Goal: Download file/media: Download file/media

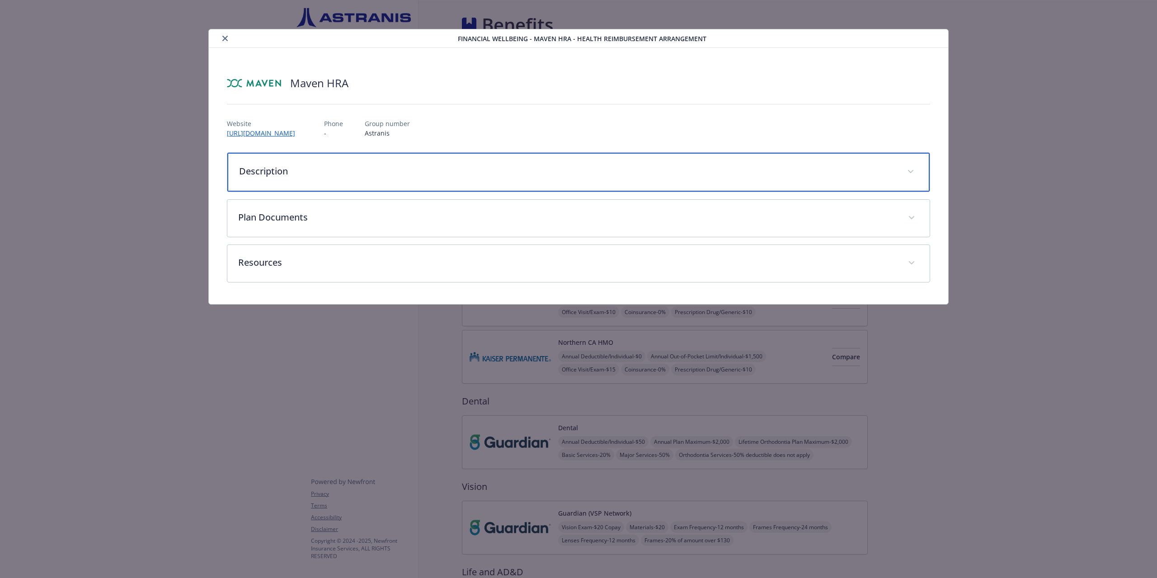
click at [287, 176] on p "Description" at bounding box center [567, 171] width 657 height 14
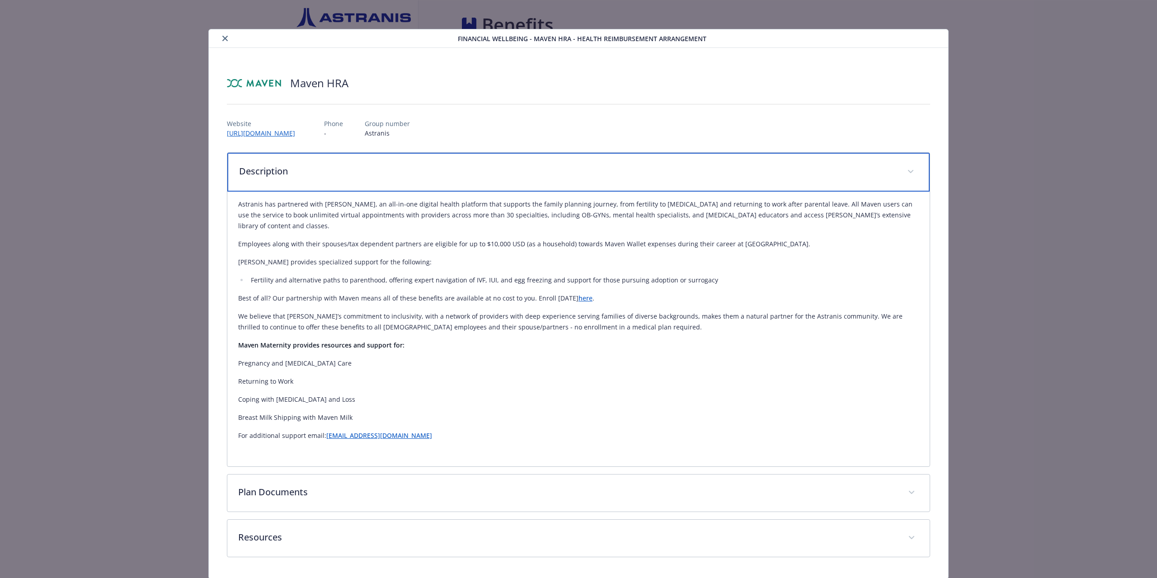
click at [290, 173] on p "Description" at bounding box center [567, 171] width 657 height 14
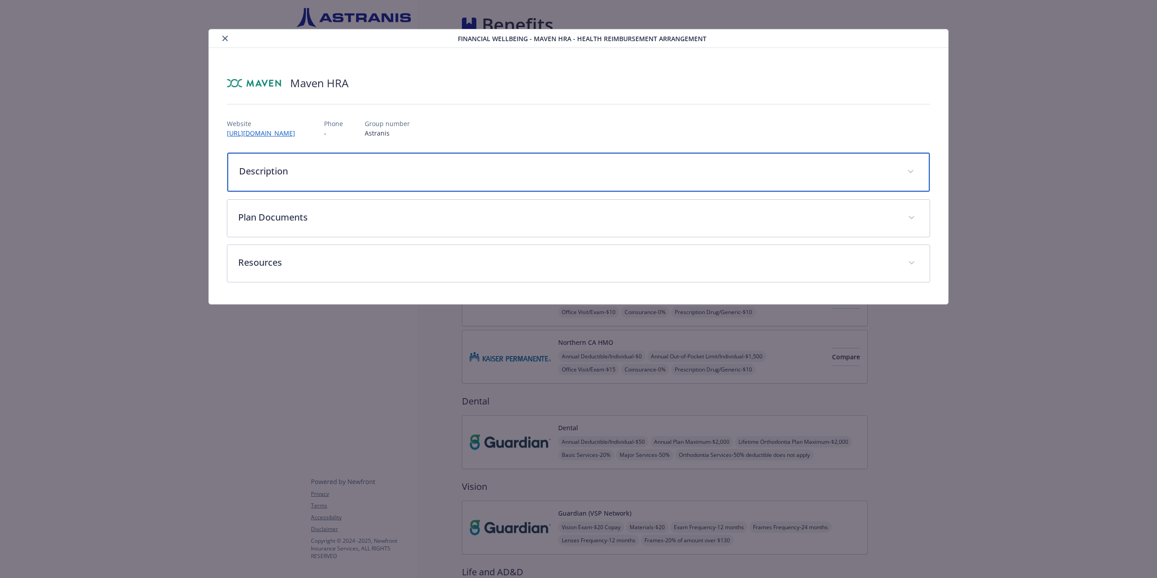
click at [290, 173] on p "Description" at bounding box center [567, 171] width 657 height 14
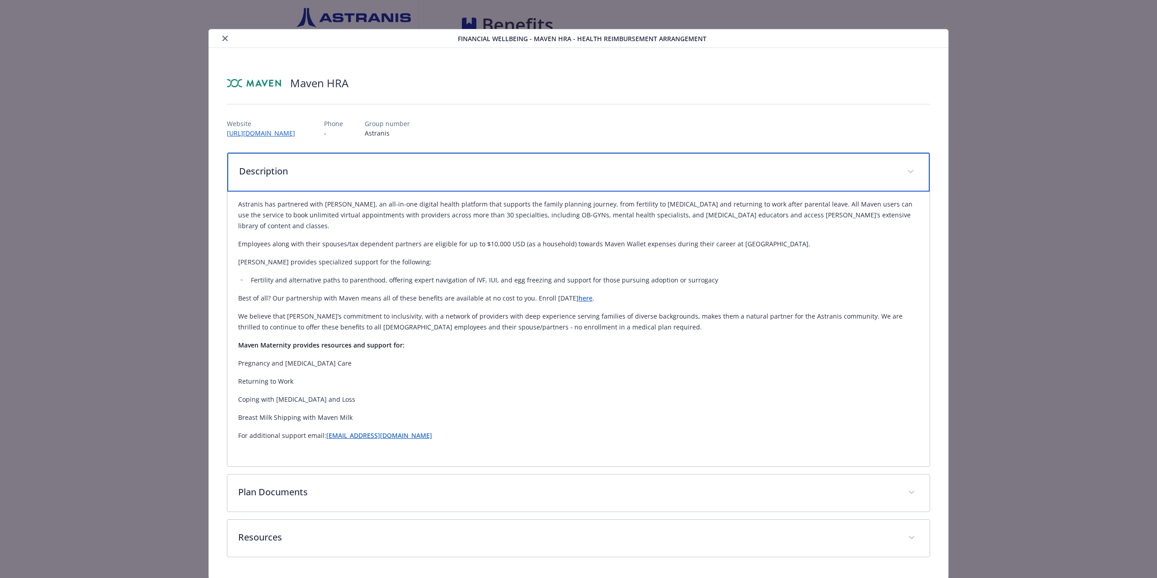
click at [290, 173] on p "Description" at bounding box center [567, 171] width 657 height 14
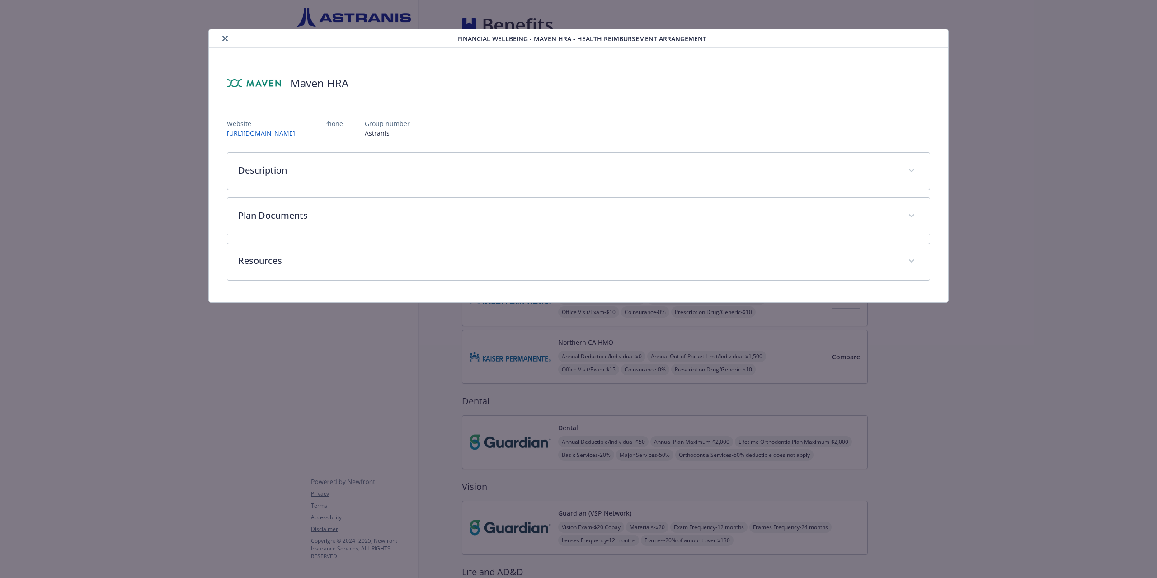
click at [274, 236] on div "Description Astranis has partnered with Maven, an all-in-one digital health pla…" at bounding box center [578, 216] width 703 height 128
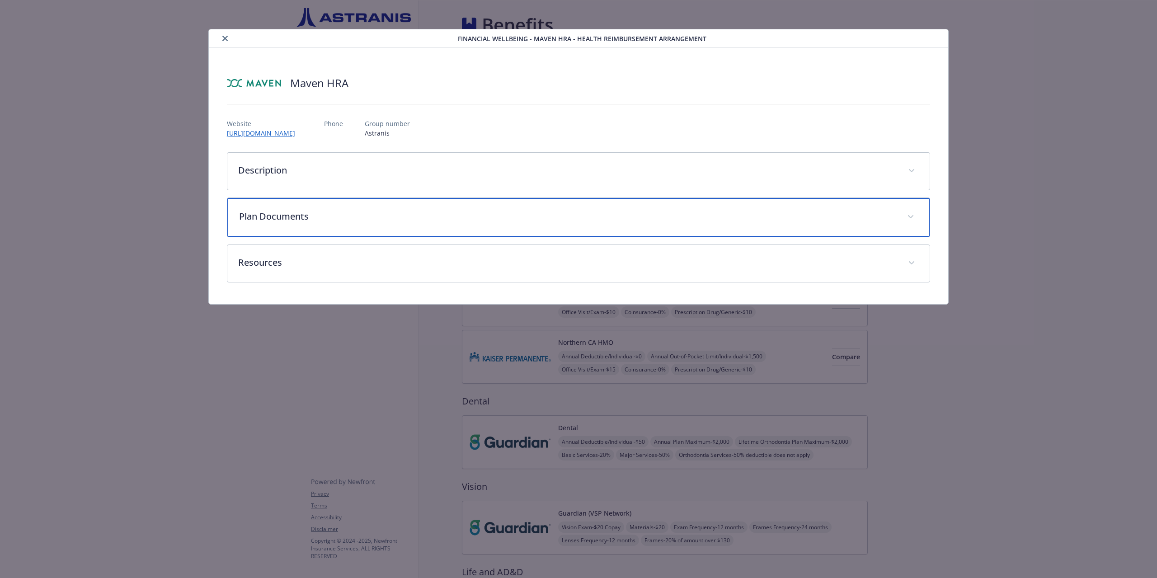
click at [274, 229] on div "Plan Documents" at bounding box center [578, 217] width 702 height 39
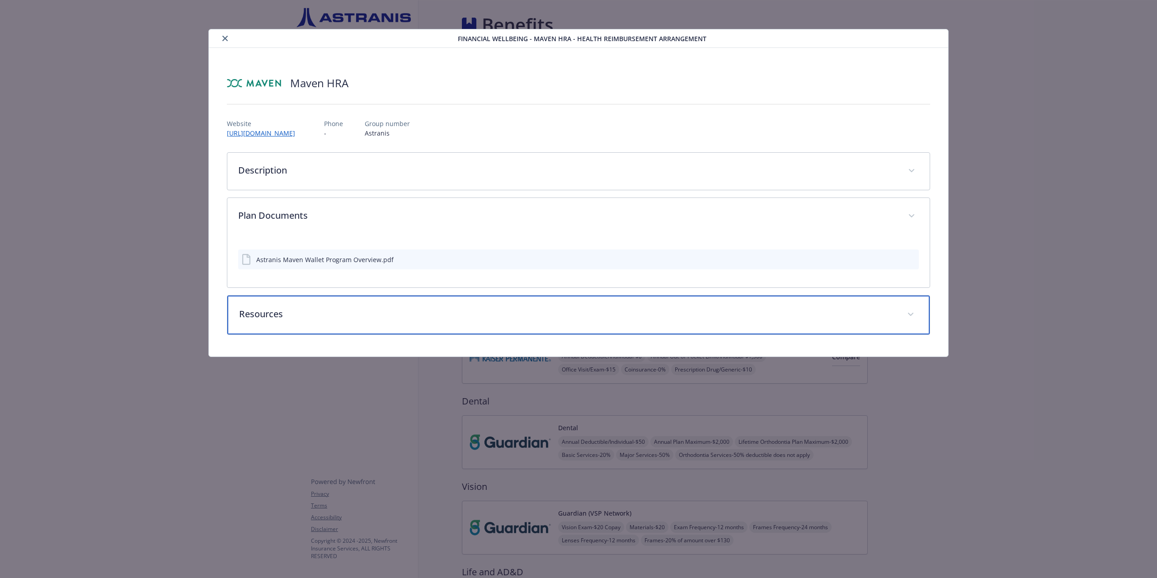
click at [300, 312] on p "Resources" at bounding box center [567, 314] width 657 height 14
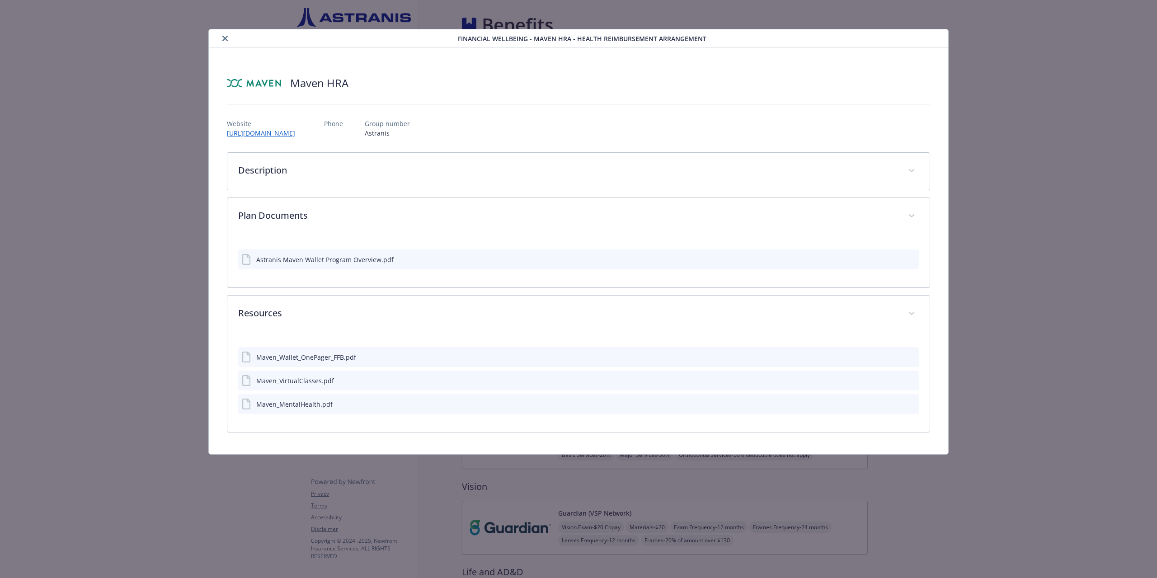
click at [287, 405] on div "Maven_MentalHealth.pdf" at bounding box center [294, 403] width 76 height 9
click at [898, 405] on icon "download file" at bounding box center [894, 406] width 7 height 2
click at [304, 132] on link "[URL][DOMAIN_NAME]" at bounding box center [265, 133] width 77 height 10
click at [341, 258] on div "Astranis Maven Wallet Program Overview.pdf" at bounding box center [324, 259] width 137 height 9
click at [894, 258] on icon "download file" at bounding box center [894, 258] width 7 height 7
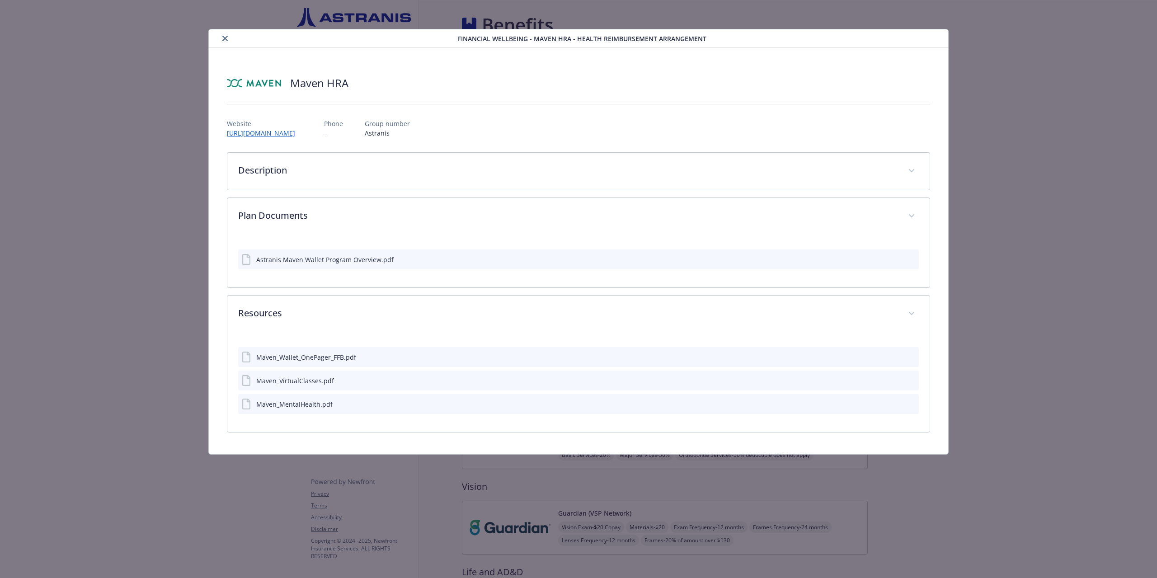
click at [244, 355] on icon "details for plan Financial Wellbeing - Maven HRA - Health Reimbursement Arrange…" at bounding box center [247, 356] width 11 height 11
click at [897, 356] on icon "download file" at bounding box center [894, 356] width 7 height 7
